Goal: Task Accomplishment & Management: Manage account settings

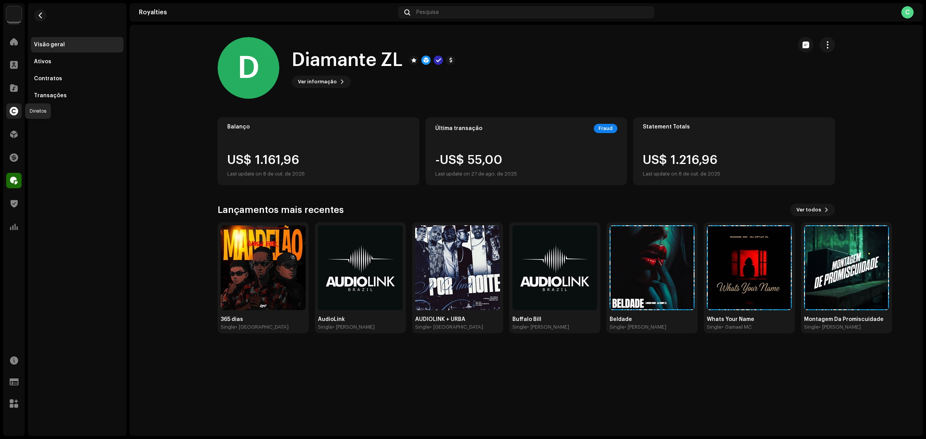
click at [15, 111] on span at bounding box center [14, 111] width 8 height 6
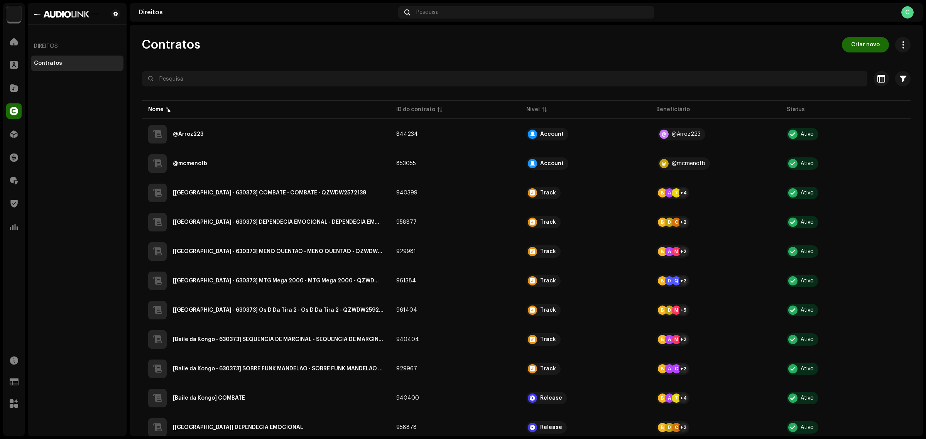
drag, startPoint x: 217, startPoint y: 46, endPoint x: 140, endPoint y: 46, distance: 76.8
click at [140, 46] on div "Contratos Criar novo Selecionado 0 Selecionar todos Opções Filtros Nível do Con…" at bounding box center [527, 440] width 794 height 806
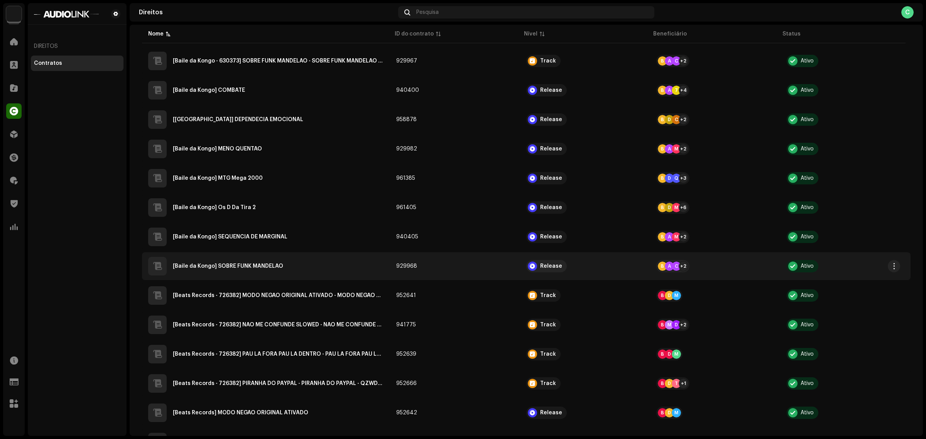
scroll to position [309, 0]
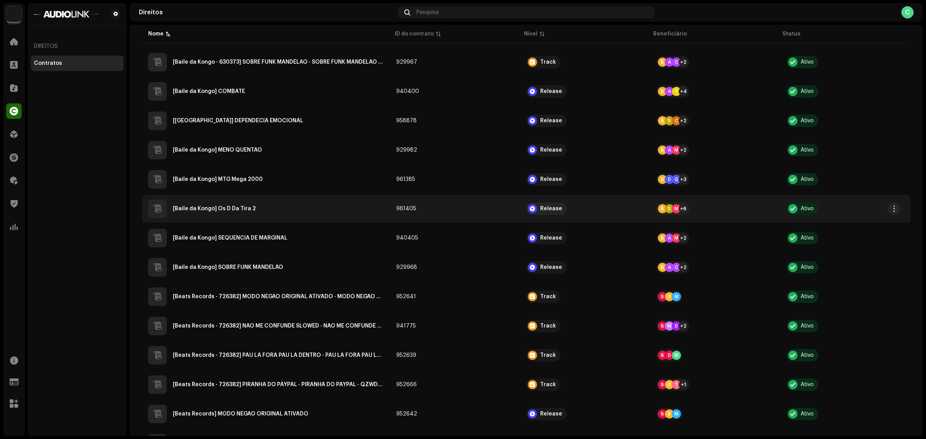
click at [225, 207] on 2"] "[Baile da Kongo] Os D Da Tira 2" at bounding box center [214, 208] width 83 height 5
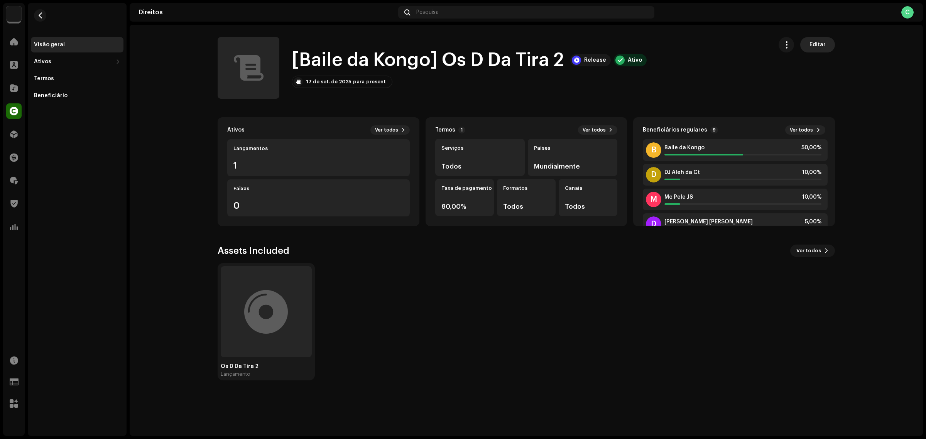
click at [819, 42] on span "Editar" at bounding box center [818, 44] width 16 height 15
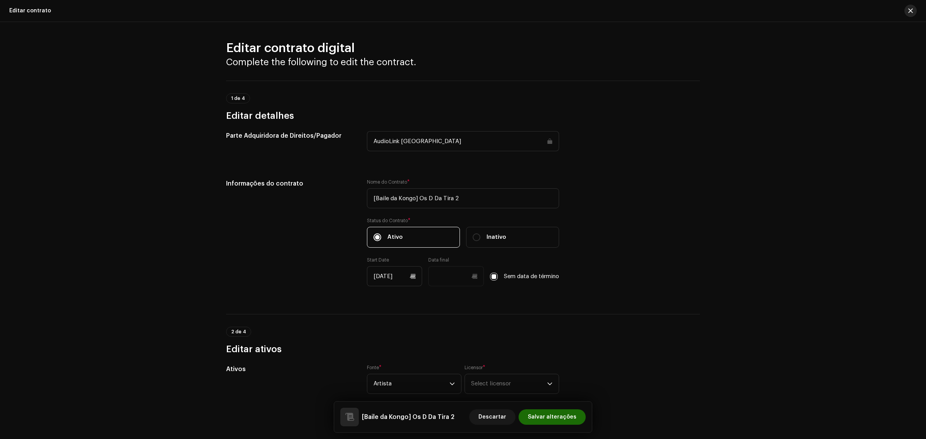
click at [916, 12] on button "button" at bounding box center [911, 11] width 12 height 12
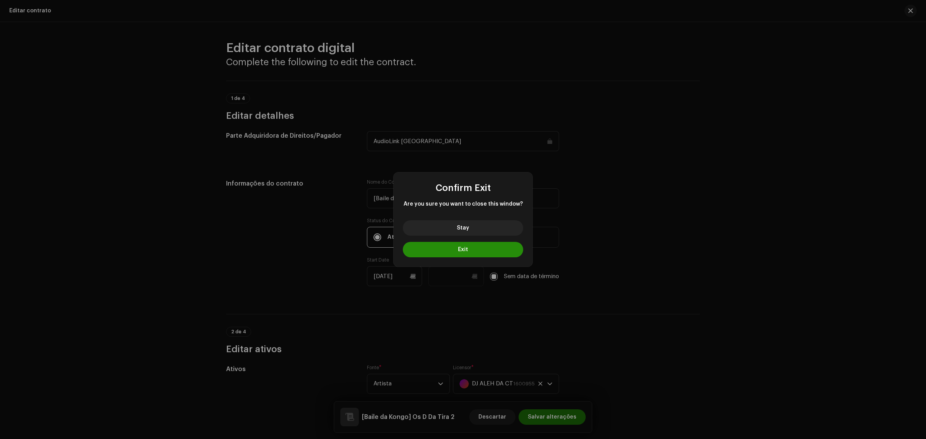
click at [501, 256] on button "Exit" at bounding box center [463, 249] width 120 height 15
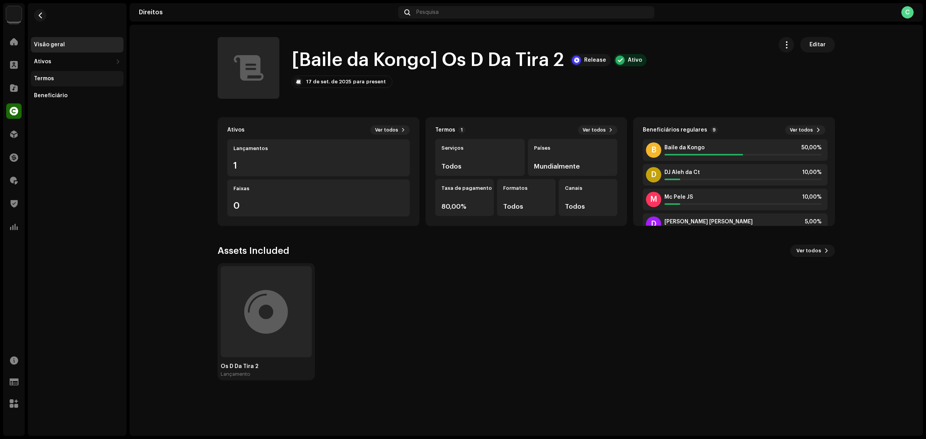
click at [74, 82] on div "Termos" at bounding box center [77, 78] width 93 height 15
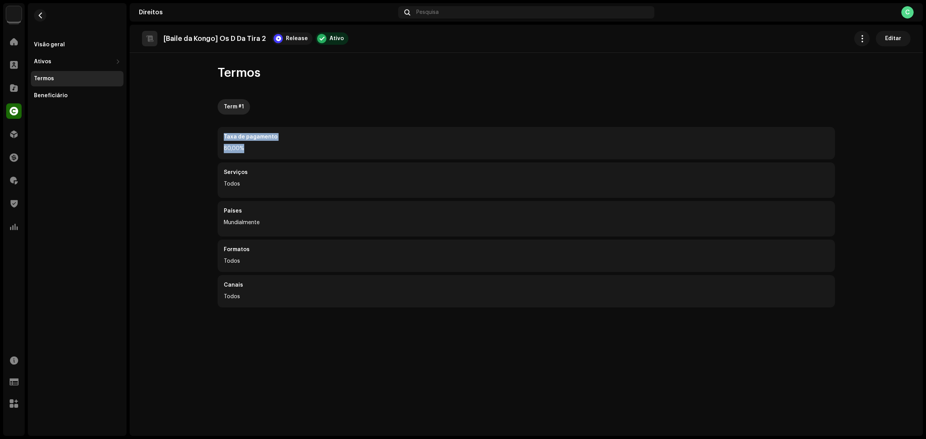
drag, startPoint x: 319, startPoint y: 146, endPoint x: 185, endPoint y: 145, distance: 133.5
click at [185, 145] on rights-contracts-details-music-terms "[Baile da Kongo] Os D Da Tira 2 Release Ativo Editar Termos Term #1 Taxa de pag…" at bounding box center [527, 175] width 794 height 301
click at [57, 42] on div "Visão geral" at bounding box center [49, 45] width 31 height 6
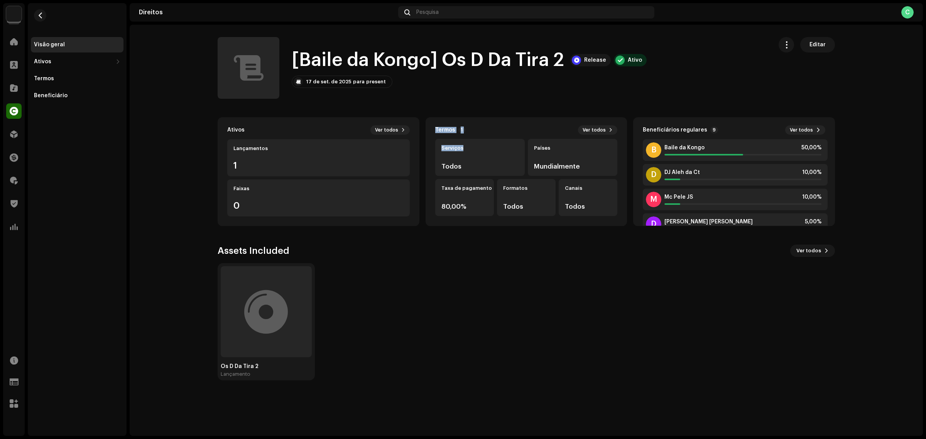
drag, startPoint x: 487, startPoint y: 135, endPoint x: 437, endPoint y: 135, distance: 50.2
click at [437, 135] on div "Termos 1 Ver todos Serviços Todos Países Mundialmente Taxa de pagamento 80,00% …" at bounding box center [527, 171] width 202 height 109
drag, startPoint x: 540, startPoint y: 161, endPoint x: 552, endPoint y: 159, distance: 12.1
click at [541, 161] on div "Países Mundialmente" at bounding box center [573, 157] width 90 height 37
click at [816, 43] on span "Editar" at bounding box center [818, 44] width 16 height 15
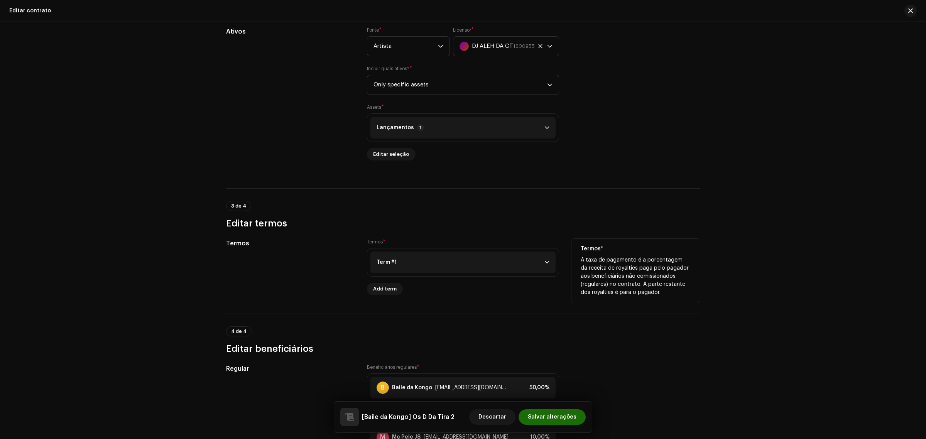
click at [467, 261] on p-accordion-header "Term #1" at bounding box center [463, 263] width 185 height 22
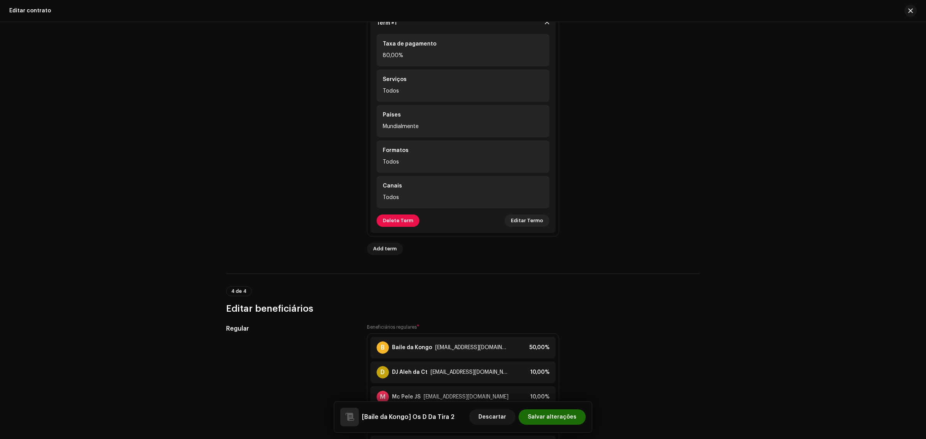
scroll to position [579, 0]
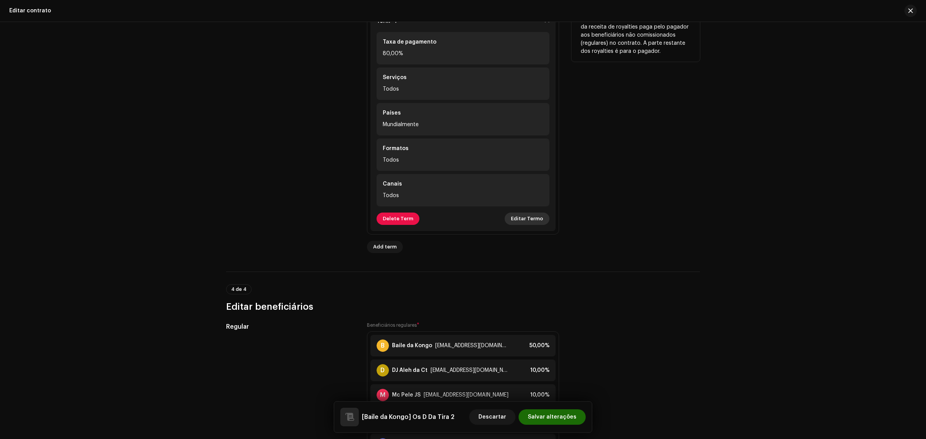
click at [525, 220] on span "Editar Termo" at bounding box center [527, 218] width 32 height 15
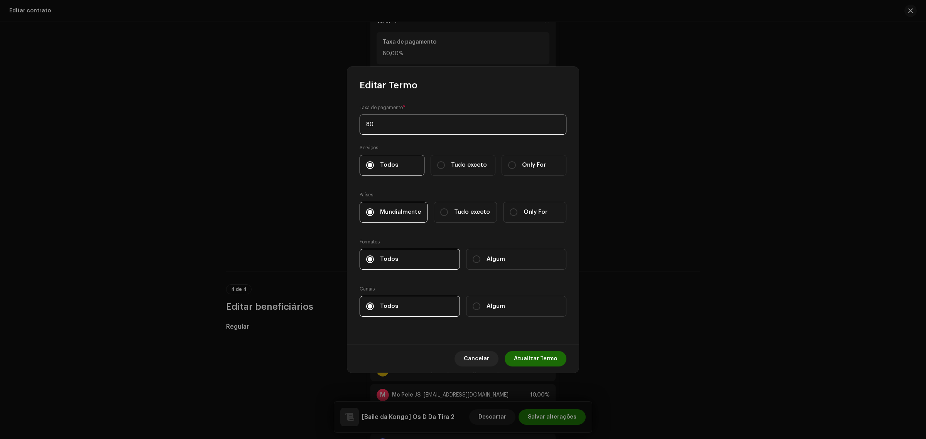
drag, startPoint x: 393, startPoint y: 124, endPoint x: 334, endPoint y: 124, distance: 58.3
click at [342, 124] on div "Editar Termo Taxa de pagamento * 80 Serviços Todos Tudo exceto Only For Países …" at bounding box center [463, 219] width 926 height 439
drag, startPoint x: 391, startPoint y: 149, endPoint x: 346, endPoint y: 147, distance: 45.2
click at [346, 147] on div "Editar Termo Taxa de pagamento * 80 Serviços Todos Tudo exceto Only For Países …" at bounding box center [463, 219] width 926 height 439
click at [444, 158] on label "Tudo exceto" at bounding box center [463, 165] width 65 height 21
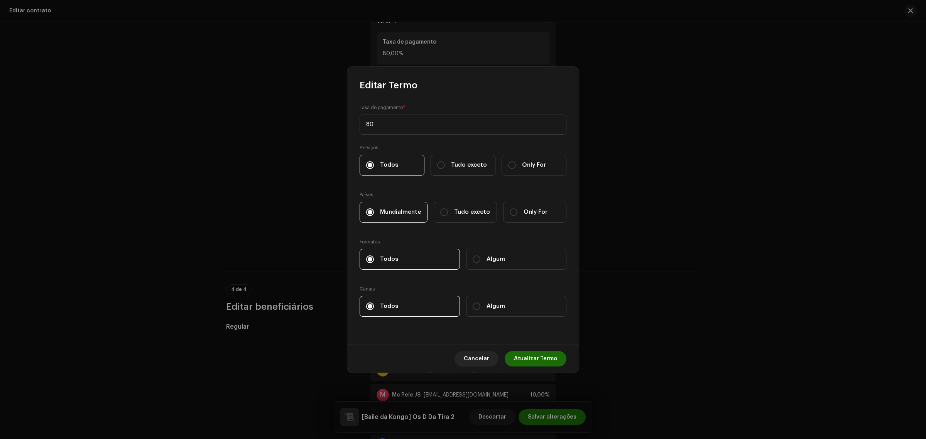
click at [444, 161] on input "Tudo exceto" at bounding box center [441, 165] width 8 height 8
radio input "true"
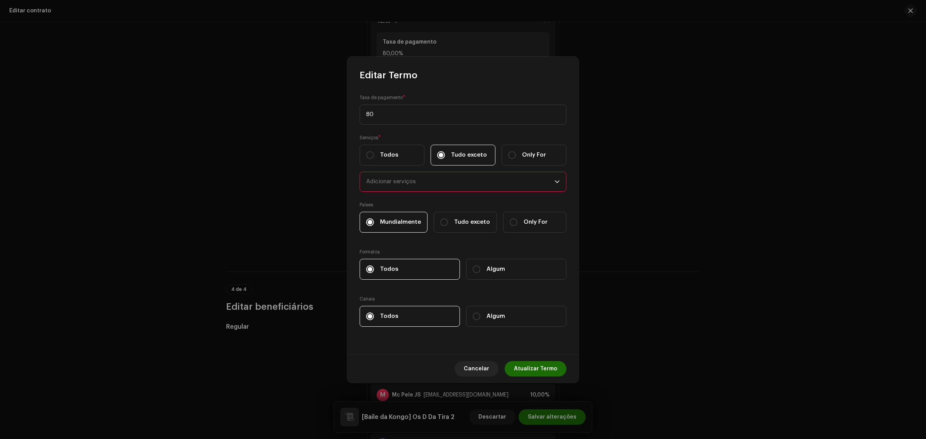
click at [464, 185] on div "Adicionar serviços" at bounding box center [460, 181] width 188 height 19
click at [439, 217] on li "YouTube Content ID" at bounding box center [463, 223] width 200 height 15
checkbox input "true"
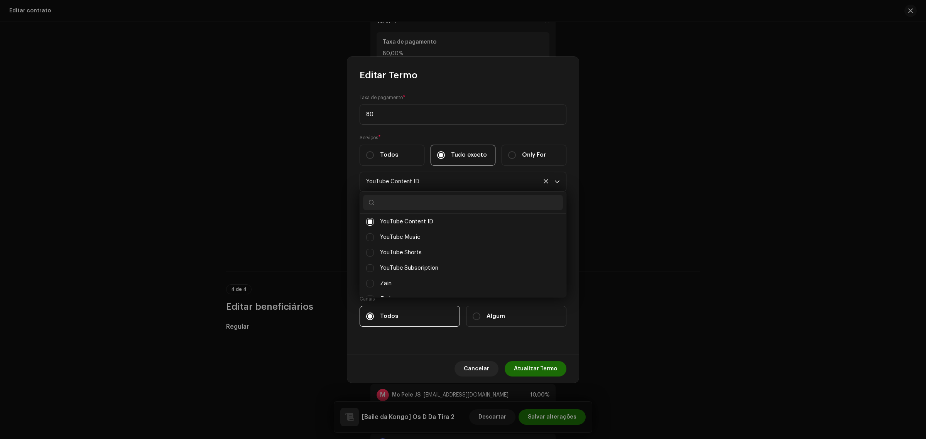
drag, startPoint x: 515, startPoint y: 134, endPoint x: 516, endPoint y: 173, distance: 38.6
click at [515, 134] on div "Serviços * Todos Tudo exceto Only For YouTube Content ID" at bounding box center [463, 163] width 207 height 58
click at [528, 364] on span "Atualizar Termo" at bounding box center [535, 368] width 43 height 15
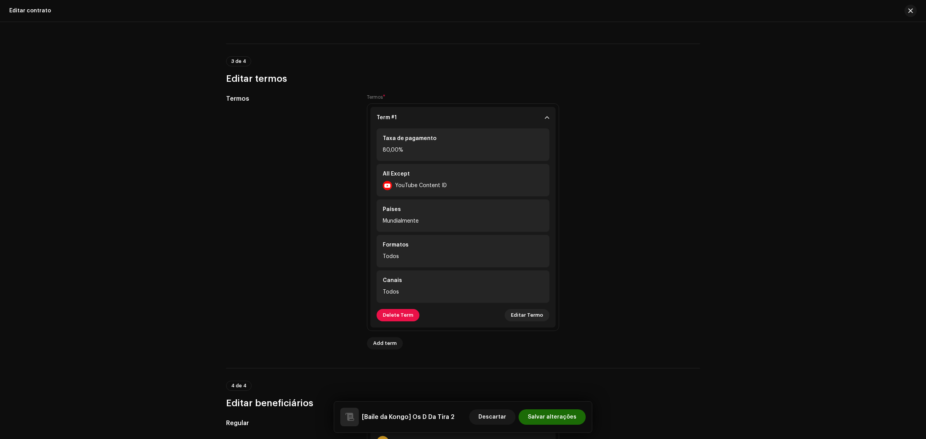
scroll to position [579, 0]
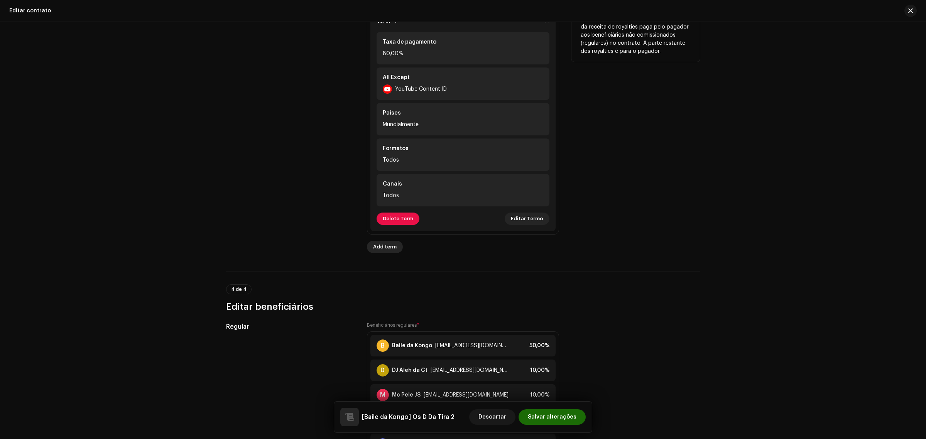
click at [384, 248] on span "Add term" at bounding box center [385, 246] width 24 height 15
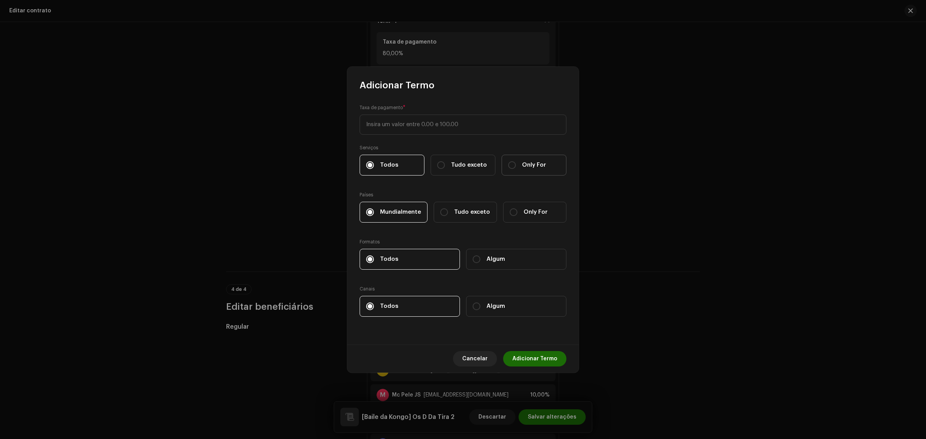
click at [523, 162] on label "Only For" at bounding box center [534, 165] width 65 height 21
click at [516, 162] on input "Only For" at bounding box center [512, 165] width 8 height 8
radio input "true"
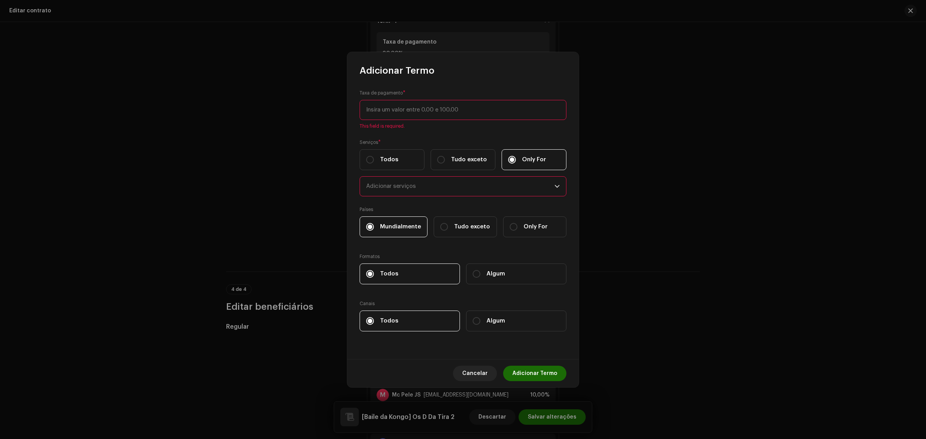
click at [439, 113] on input at bounding box center [463, 110] width 207 height 20
type input "10"
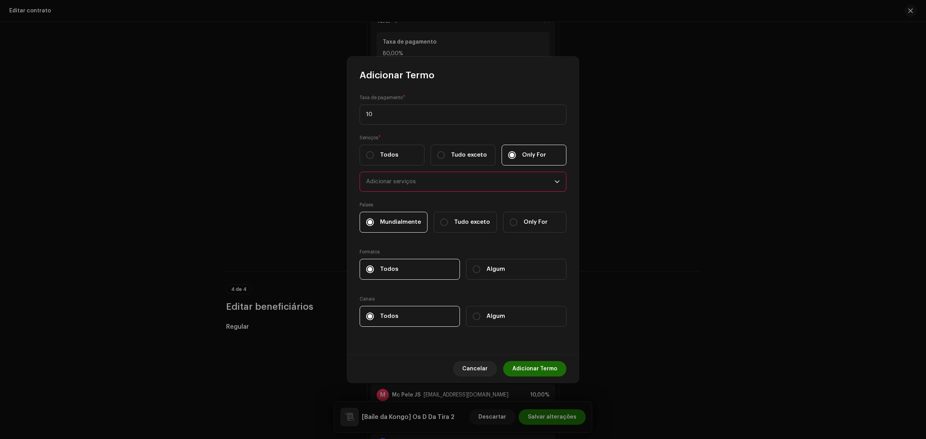
click at [405, 186] on div "Adicionar serviços" at bounding box center [460, 181] width 188 height 19
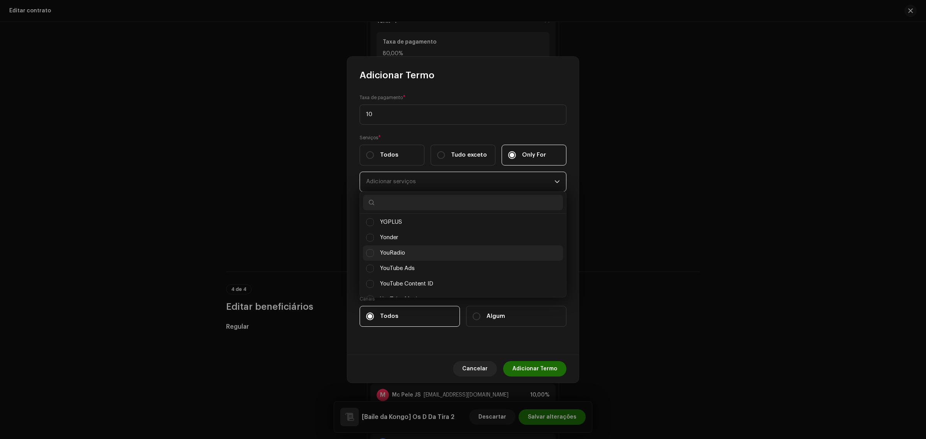
scroll to position [7755, 0]
click at [427, 281] on span "YouTube Content ID" at bounding box center [406, 282] width 53 height 8
checkbox input "true"
click at [564, 140] on div "Serviços * Todos Tudo exceto Only For YouTube Content ID" at bounding box center [463, 163] width 207 height 58
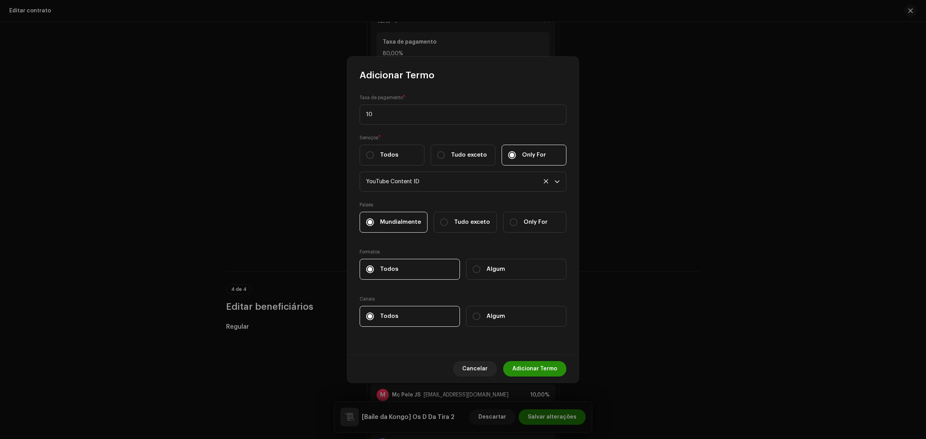
click at [531, 373] on span "Adicionar Termo" at bounding box center [535, 368] width 45 height 15
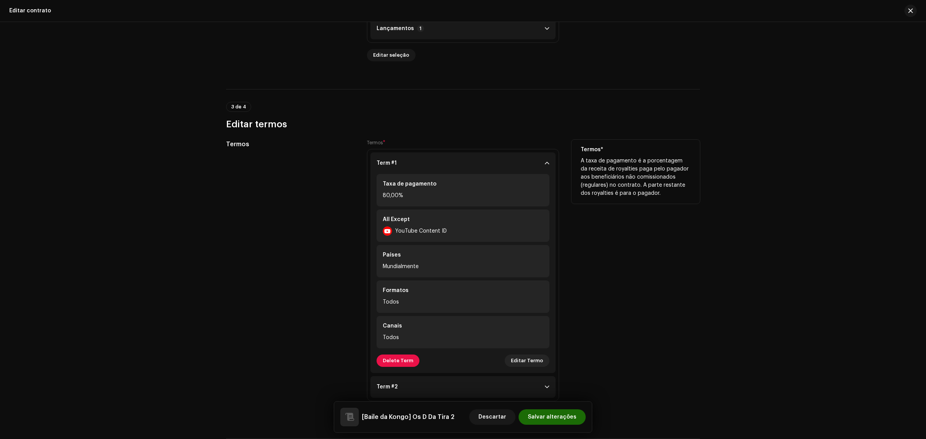
scroll to position [434, 0]
click at [545, 169] on span at bounding box center [547, 166] width 5 height 6
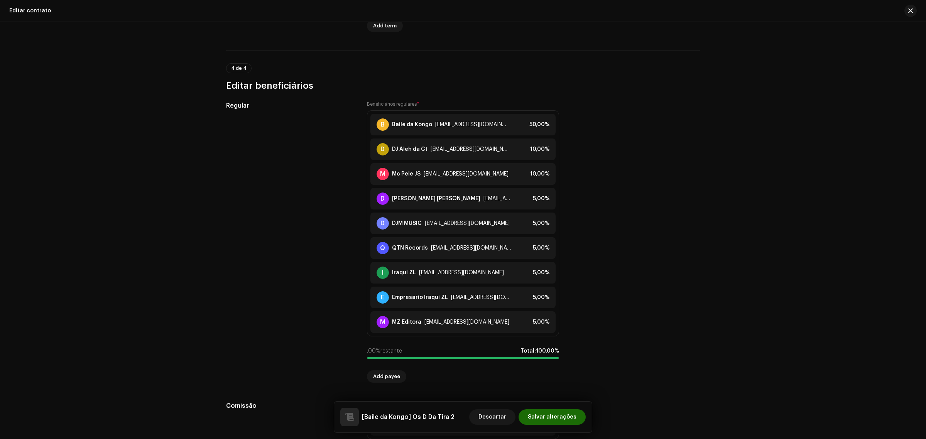
scroll to position [627, 0]
click at [913, 11] on button "button" at bounding box center [911, 11] width 12 height 12
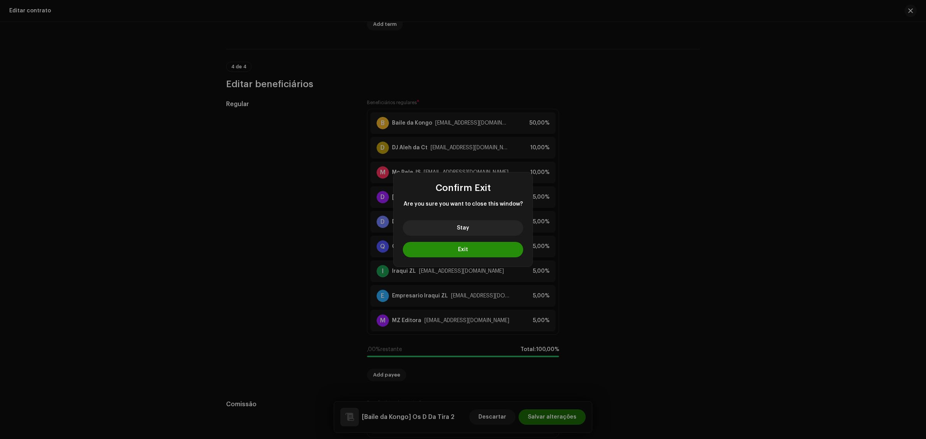
click at [489, 251] on button "Exit" at bounding box center [463, 249] width 120 height 15
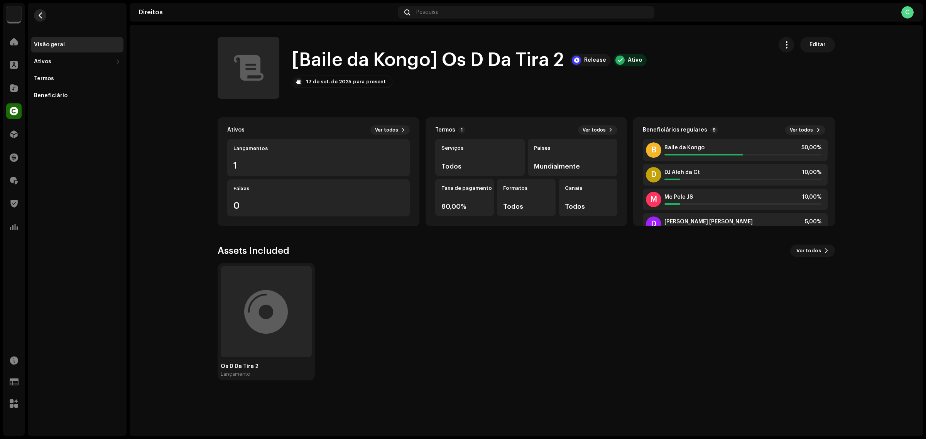
click at [41, 14] on span "button" at bounding box center [40, 15] width 6 height 6
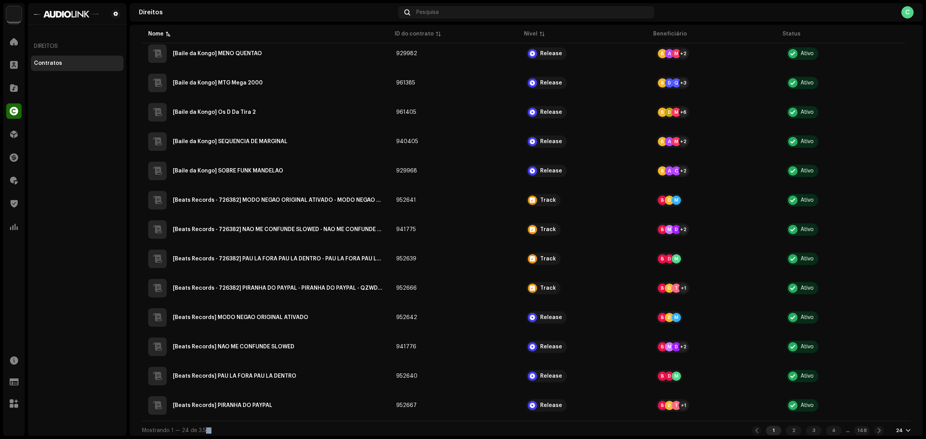
scroll to position [406, 0]
drag, startPoint x: 215, startPoint y: 425, endPoint x: 191, endPoint y: 431, distance: 24.3
click at [191, 431] on div "Mostrando 1 — 24 de 3.551 1 2 3 4 ... 148 24" at bounding box center [526, 430] width 769 height 19
click at [12, 230] on span at bounding box center [14, 227] width 8 height 6
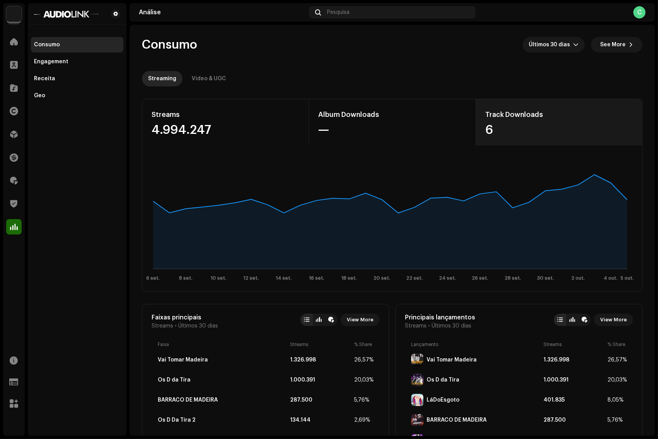
click at [508, 129] on div "6" at bounding box center [560, 130] width 148 height 12
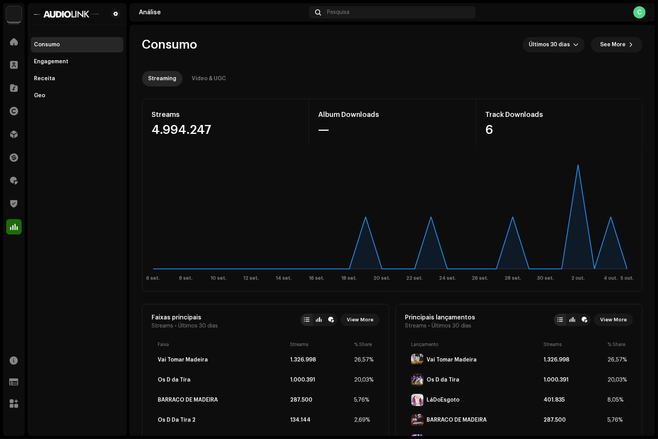
click at [487, 126] on div "6" at bounding box center [560, 130] width 148 height 12
click at [554, 41] on span "Últimos 30 dias" at bounding box center [551, 44] width 44 height 15
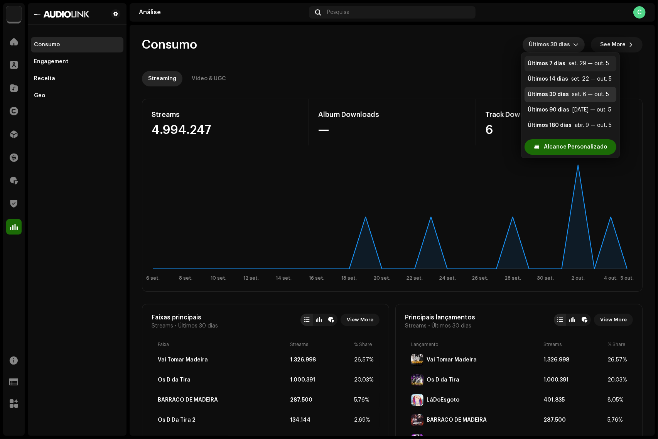
click at [560, 66] on div "Últimos 7 dias" at bounding box center [547, 64] width 38 height 8
